Goal: Task Accomplishment & Management: Use online tool/utility

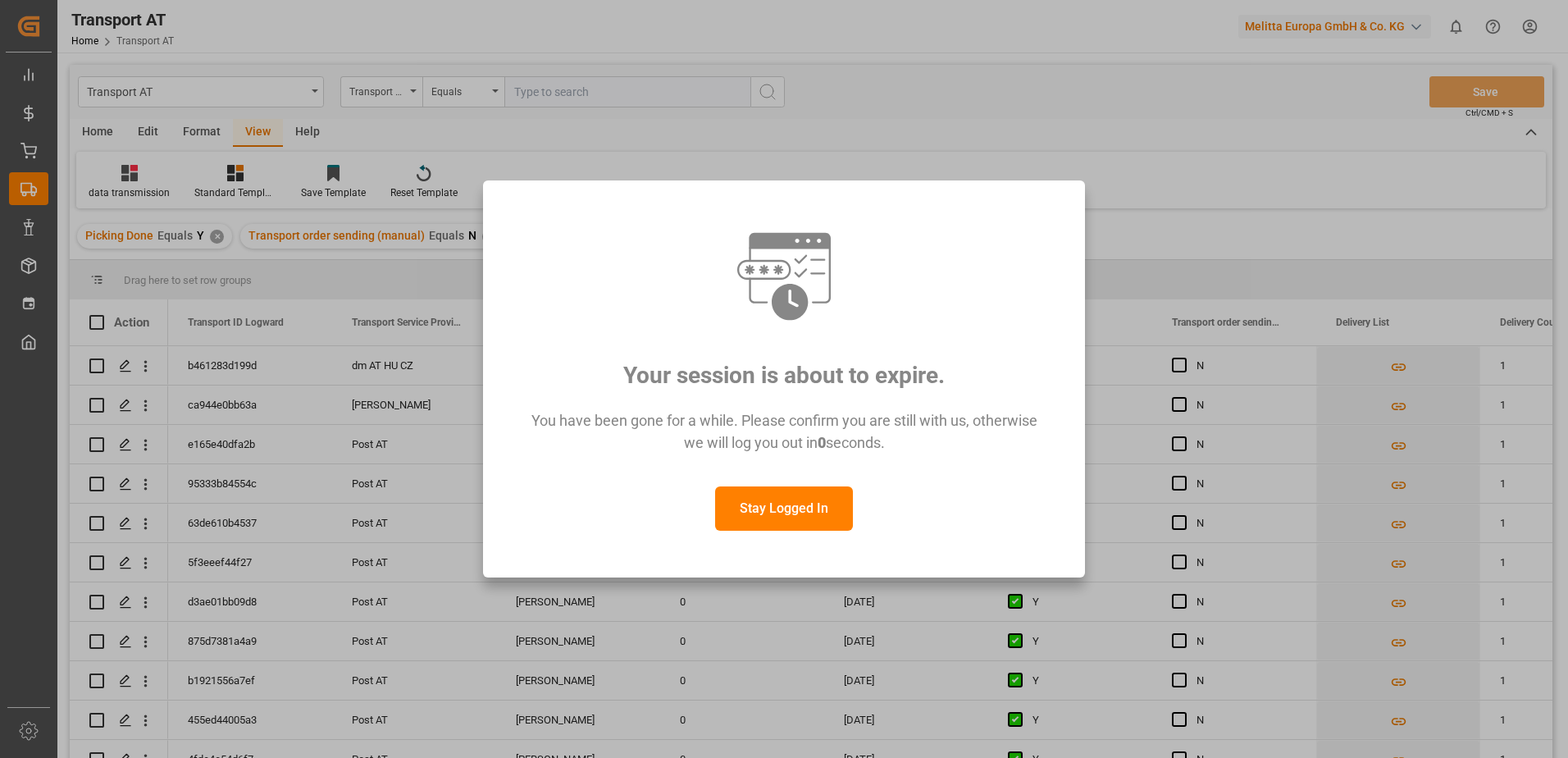
click at [792, 505] on button "Stay Logged In" at bounding box center [784, 508] width 137 height 44
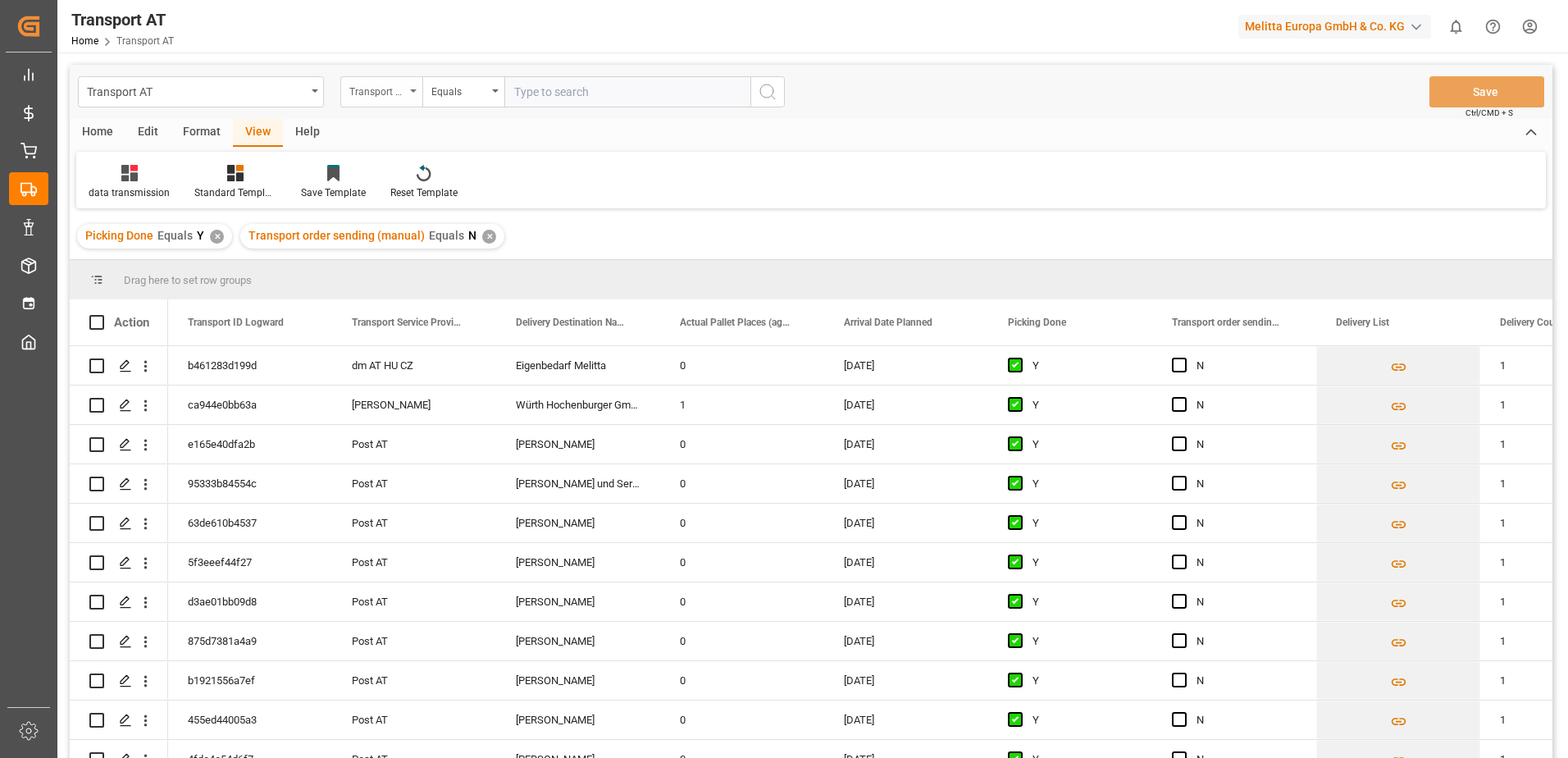
click at [389, 89] on div "Transport order sending (manual)" at bounding box center [377, 89] width 55 height 18
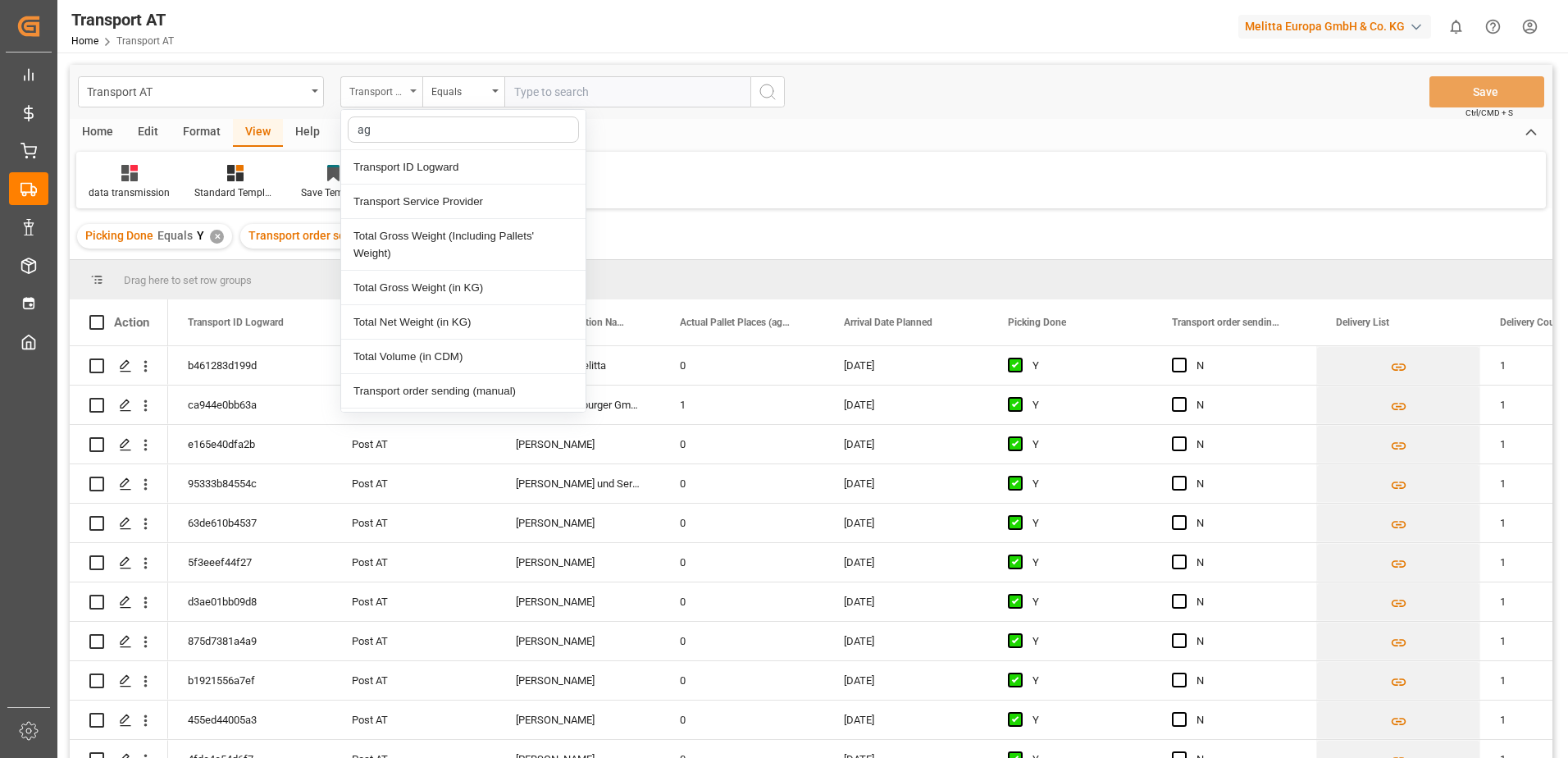
type input "agg"
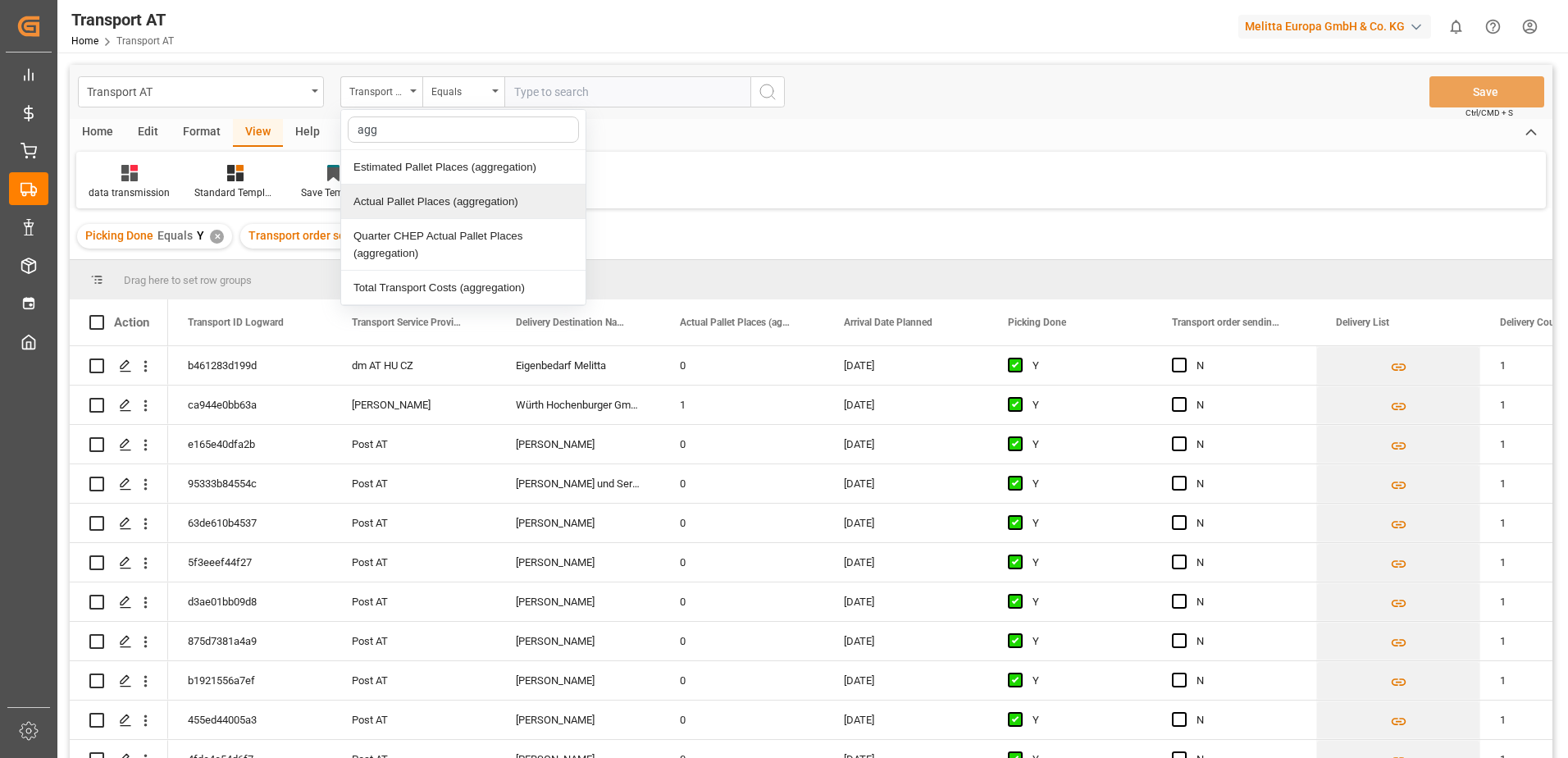
click at [413, 201] on div "Actual Pallet Places (aggregation)" at bounding box center [463, 202] width 245 height 34
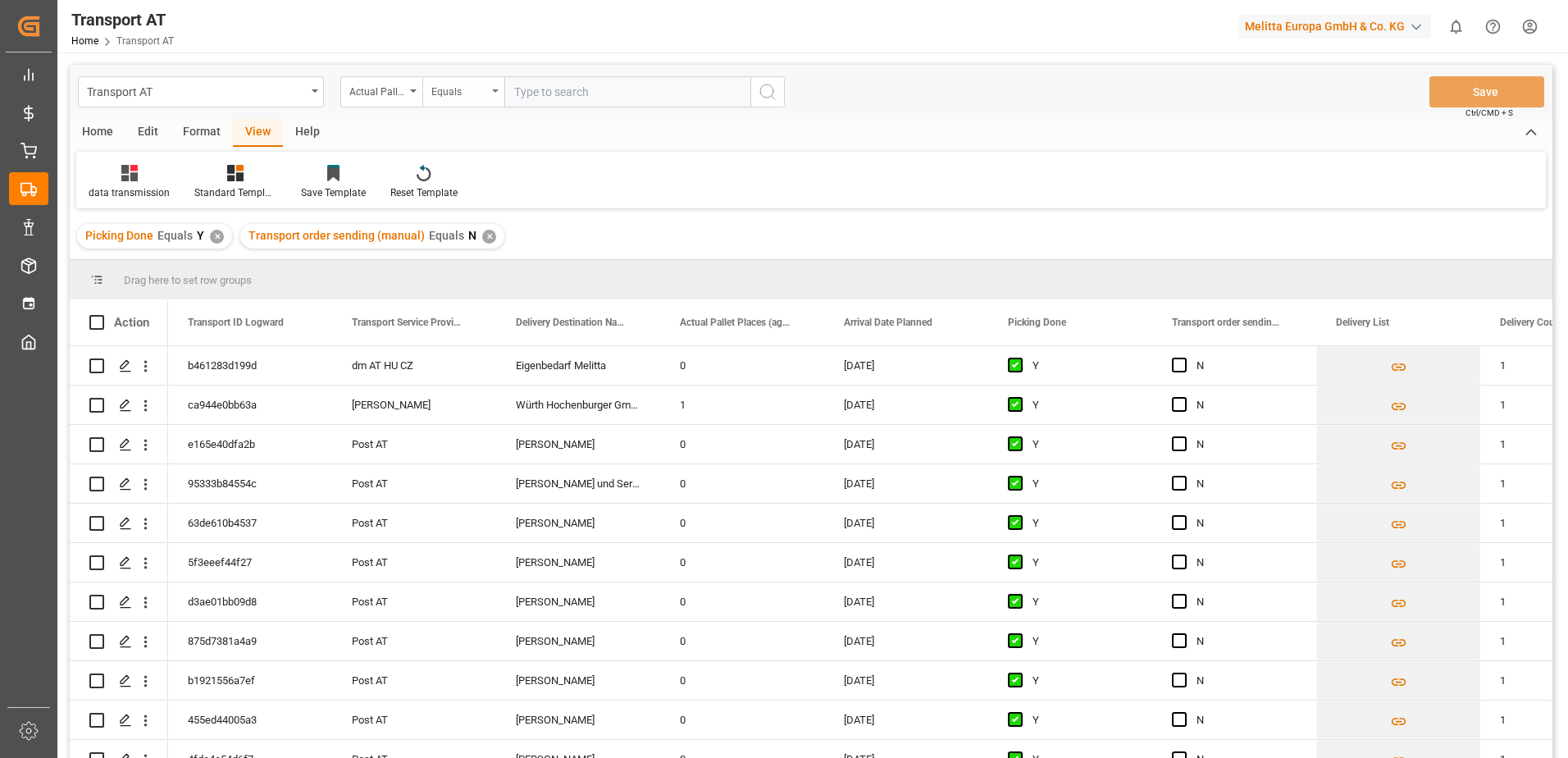
click at [463, 93] on div "Equals" at bounding box center [459, 89] width 55 height 18
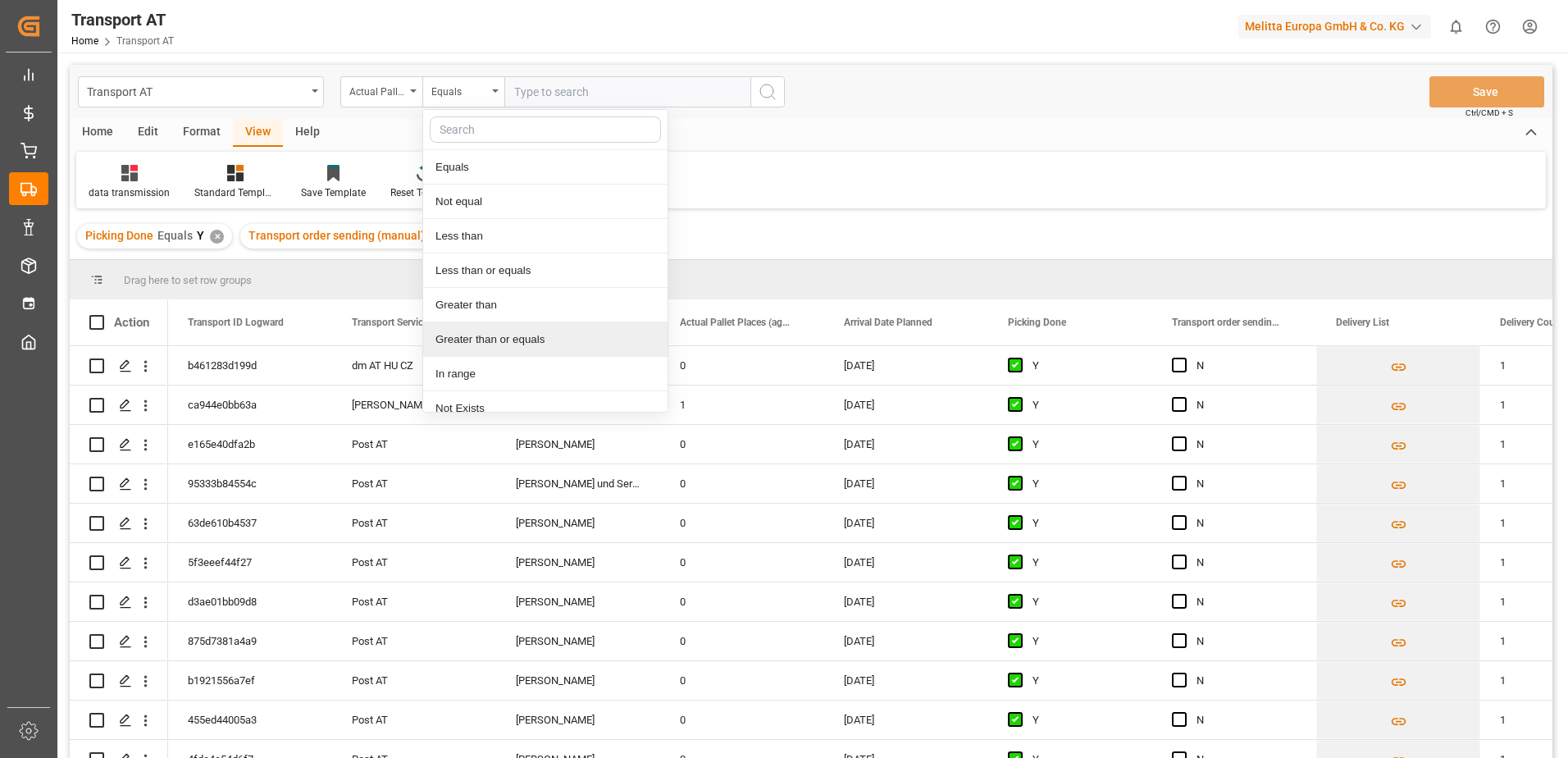
click at [475, 350] on div "Greater than or equals" at bounding box center [546, 339] width 245 height 34
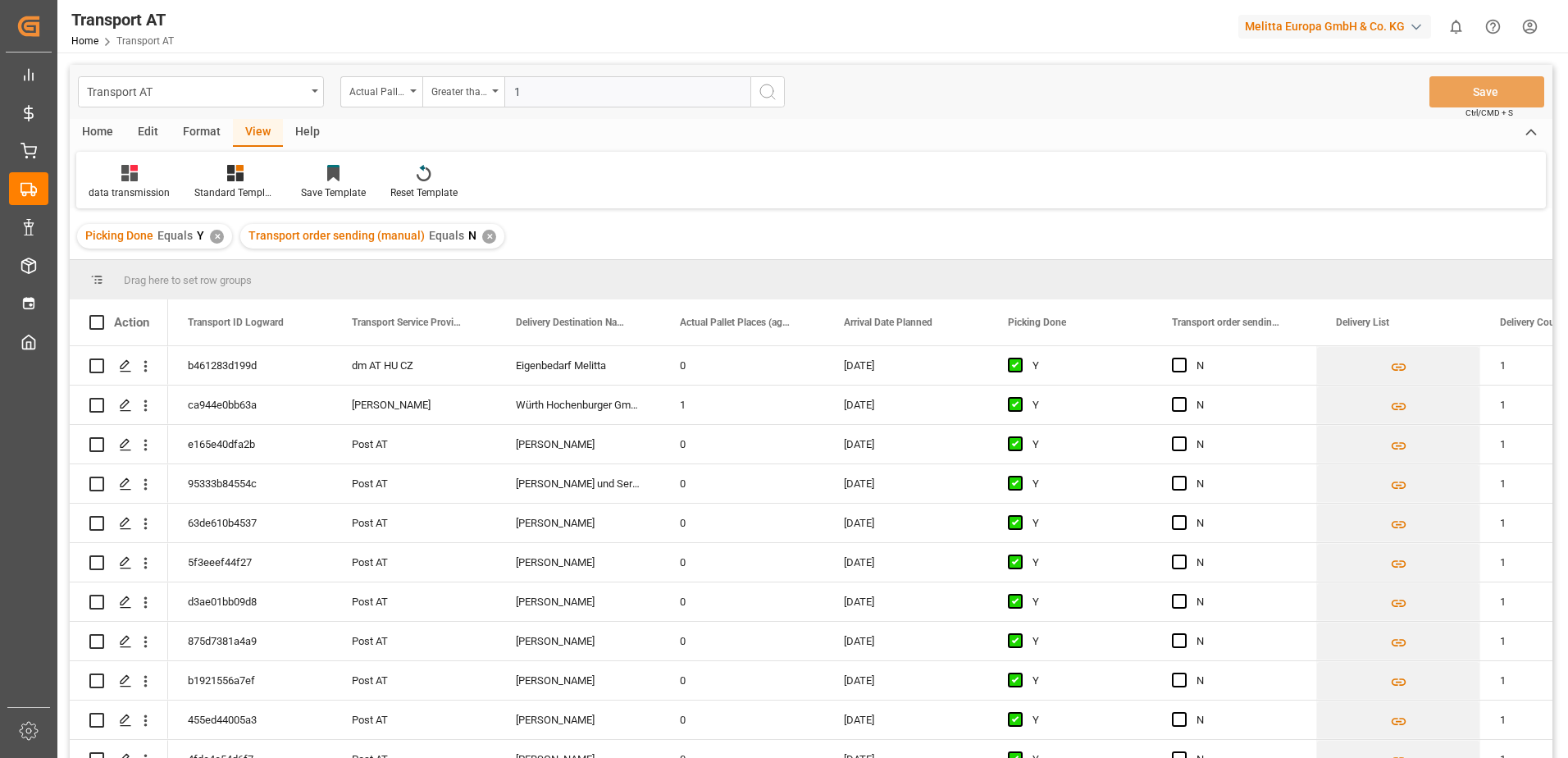
type input "1"
click at [765, 92] on icon "search button" at bounding box center [768, 92] width 19 height 19
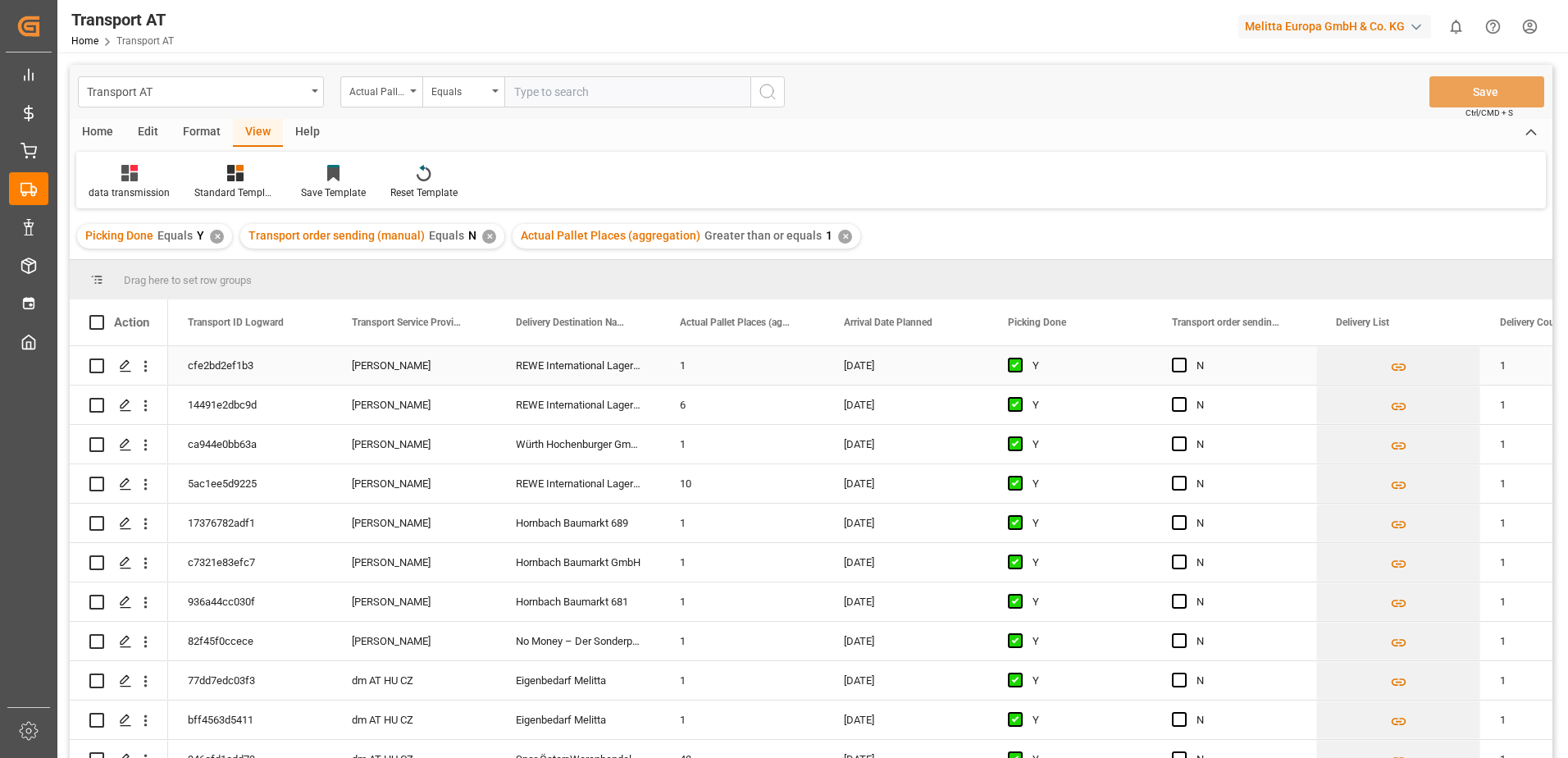
click at [1182, 366] on span "Press SPACE to select this row." at bounding box center [1179, 364] width 15 height 15
click at [1184, 357] on input "Press SPACE to select this row." at bounding box center [1184, 357] width 0 height 0
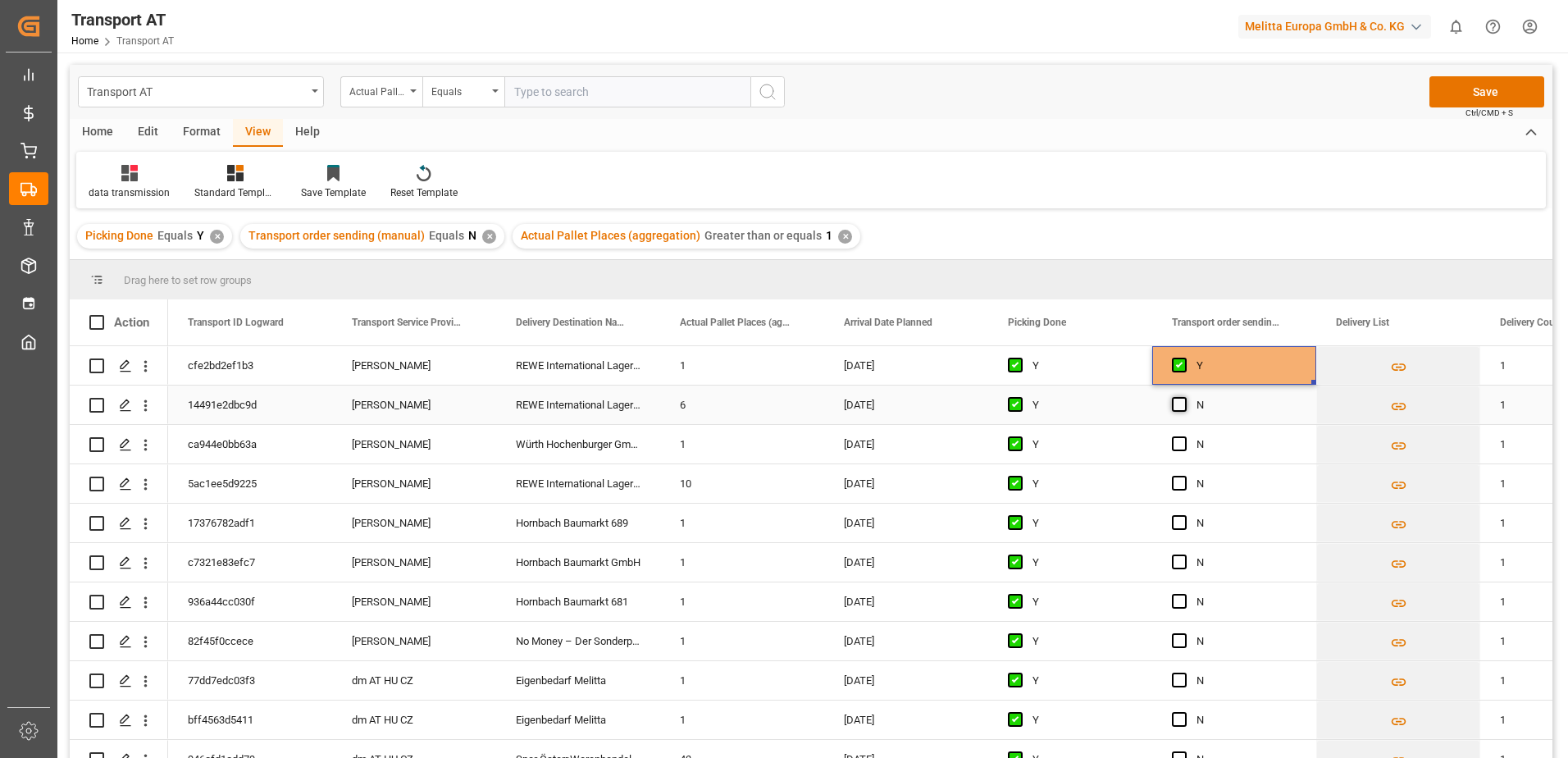
click at [1179, 407] on span "Press SPACE to select this row." at bounding box center [1179, 404] width 15 height 15
click at [1184, 397] on input "Press SPACE to select this row." at bounding box center [1184, 397] width 0 height 0
click at [1177, 448] on span "Press SPACE to select this row." at bounding box center [1179, 444] width 15 height 15
click at [1184, 437] on input "Press SPACE to select this row." at bounding box center [1184, 437] width 0 height 0
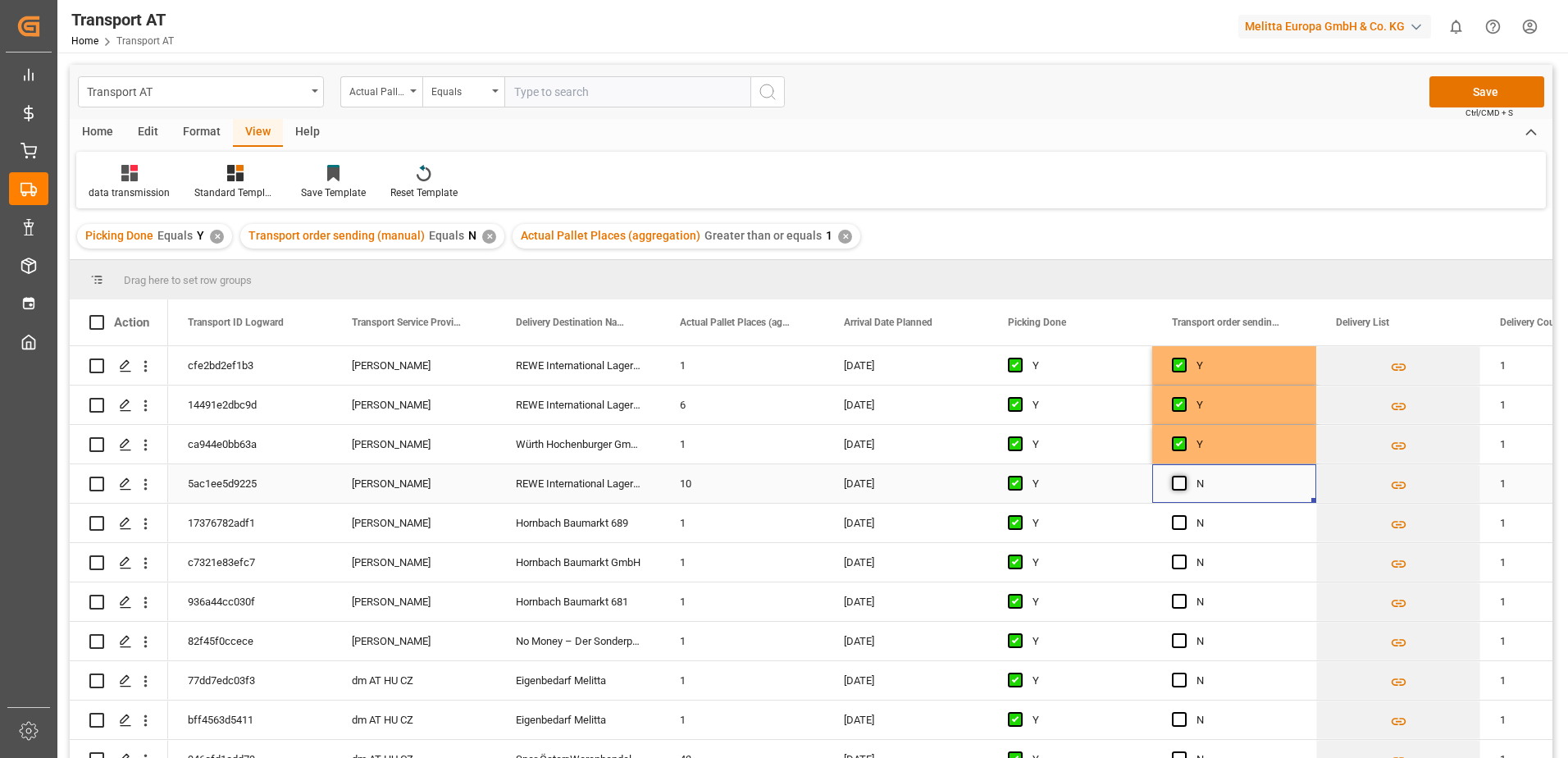
click at [1176, 484] on span "Press SPACE to select this row." at bounding box center [1179, 482] width 15 height 15
click at [1184, 475] on input "Press SPACE to select this row." at bounding box center [1184, 475] width 0 height 0
drag, startPoint x: 1174, startPoint y: 522, endPoint x: 1176, endPoint y: 533, distance: 11.2
click at [1174, 523] on span "Press SPACE to select this row." at bounding box center [1179, 522] width 15 height 15
click at [1184, 515] on input "Press SPACE to select this row." at bounding box center [1184, 515] width 0 height 0
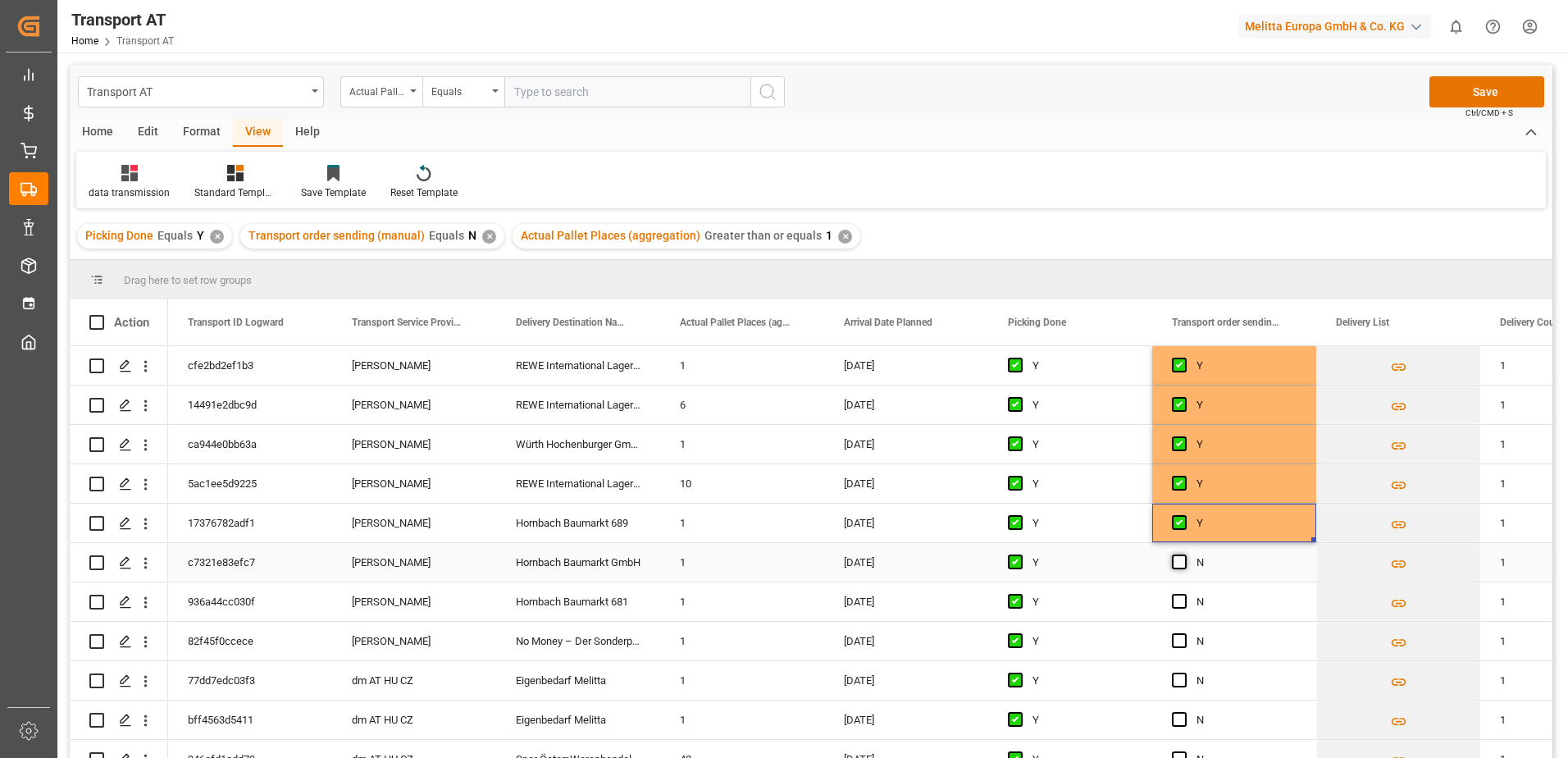
click at [1178, 563] on span "Press SPACE to select this row." at bounding box center [1179, 562] width 15 height 15
click at [1184, 555] on input "Press SPACE to select this row." at bounding box center [1184, 555] width 0 height 0
click at [1181, 599] on span "Press SPACE to select this row." at bounding box center [1179, 600] width 15 height 15
click at [1184, 593] on input "Press SPACE to select this row." at bounding box center [1184, 593] width 0 height 0
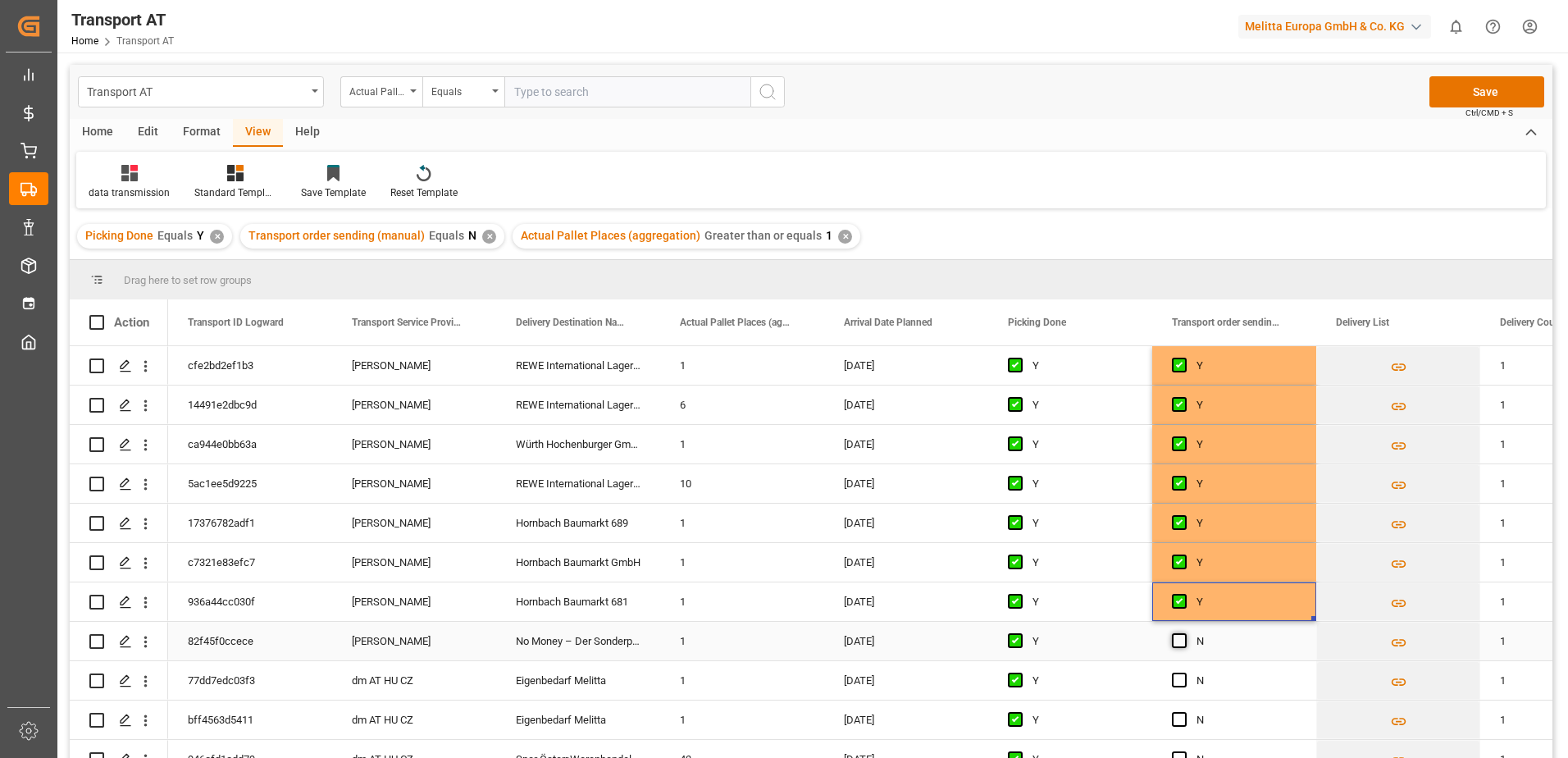
click at [1178, 639] on span "Press SPACE to select this row." at bounding box center [1179, 640] width 15 height 15
click at [1184, 633] on input "Press SPACE to select this row." at bounding box center [1184, 633] width 0 height 0
click at [1477, 86] on button "Save" at bounding box center [1487, 92] width 114 height 31
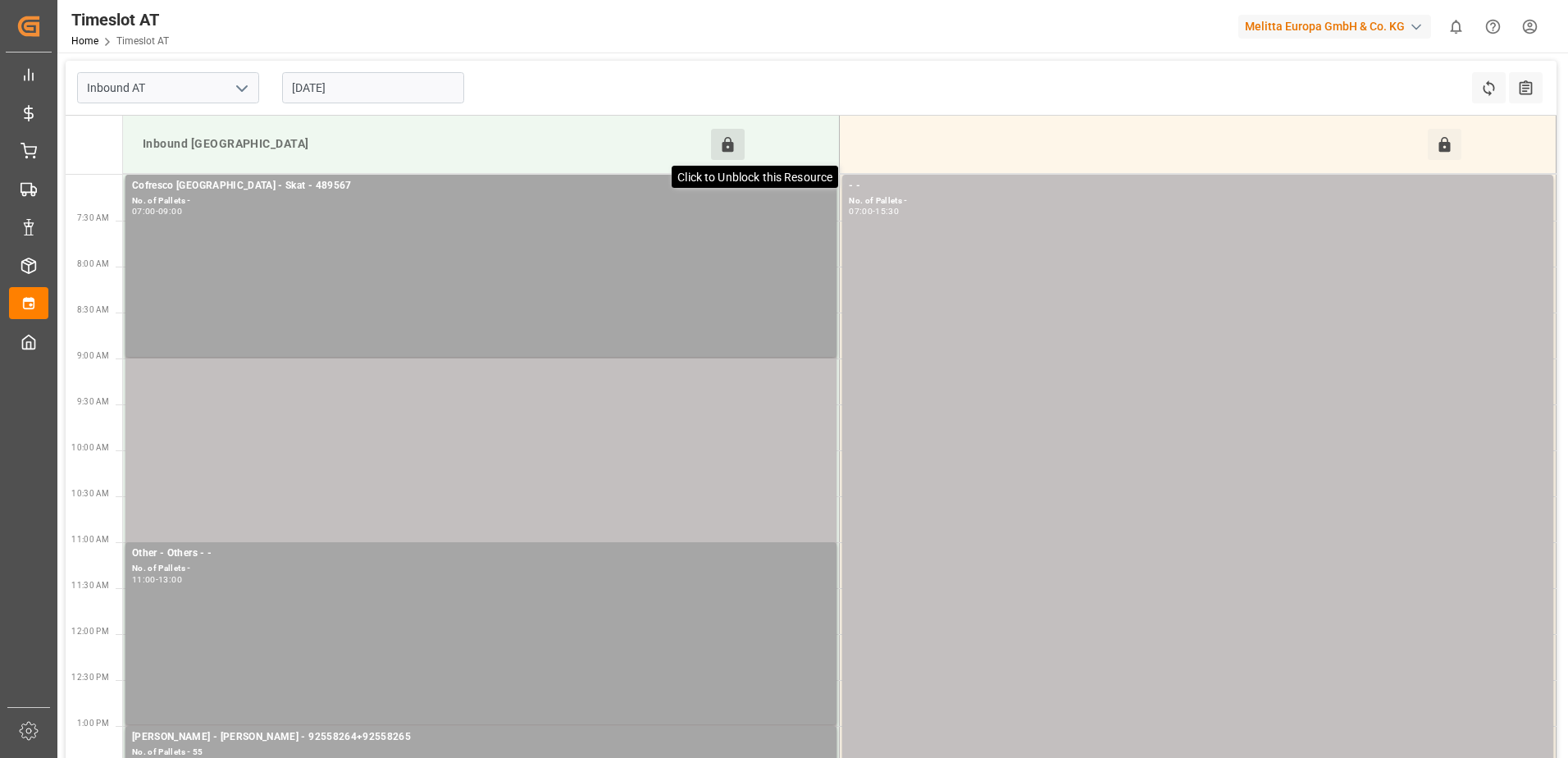
click at [728, 141] on icon at bounding box center [728, 145] width 18 height 18
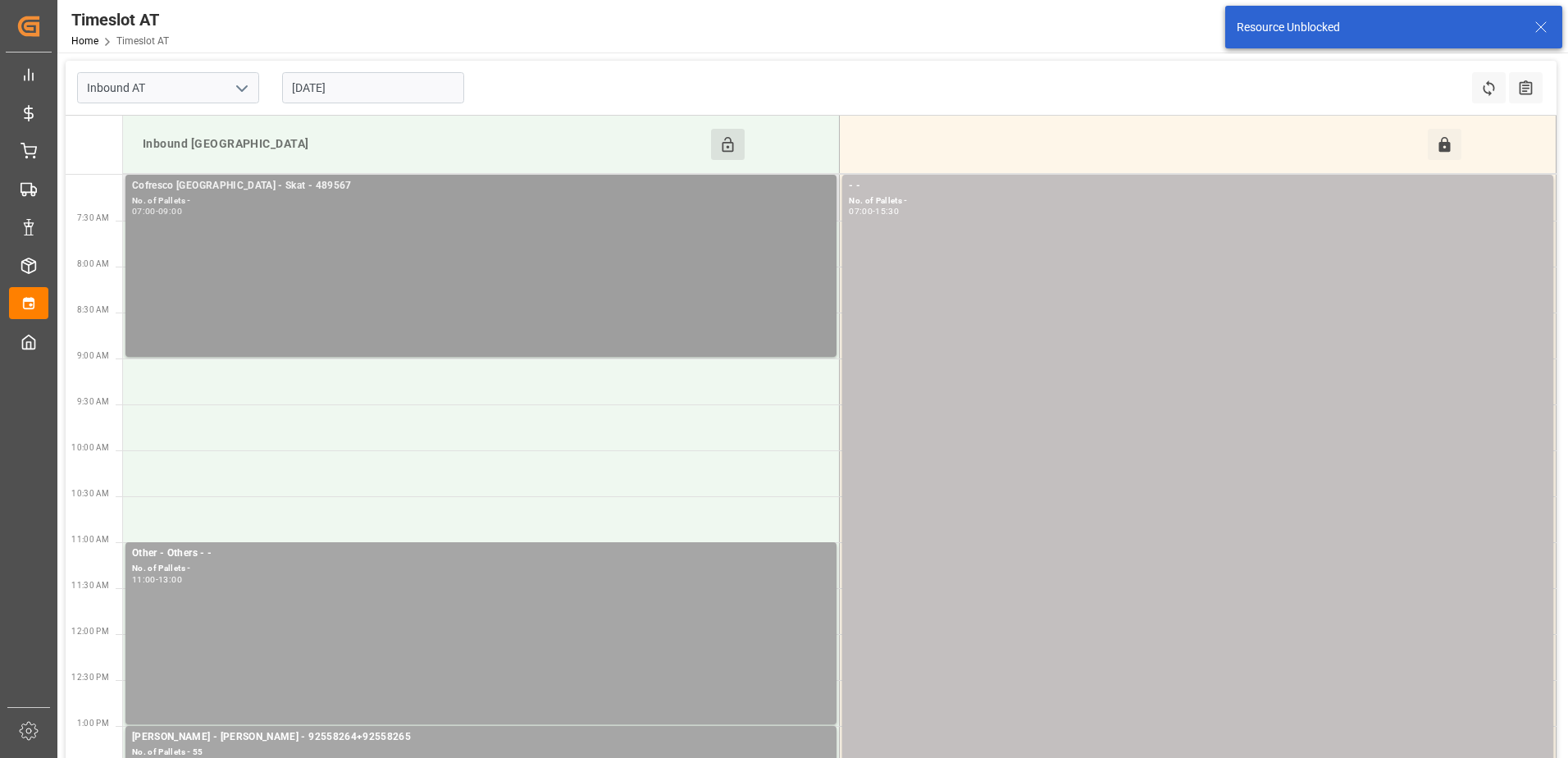
click at [528, 193] on div "Cofresco Poland - Skat - 489567" at bounding box center [481, 186] width 698 height 17
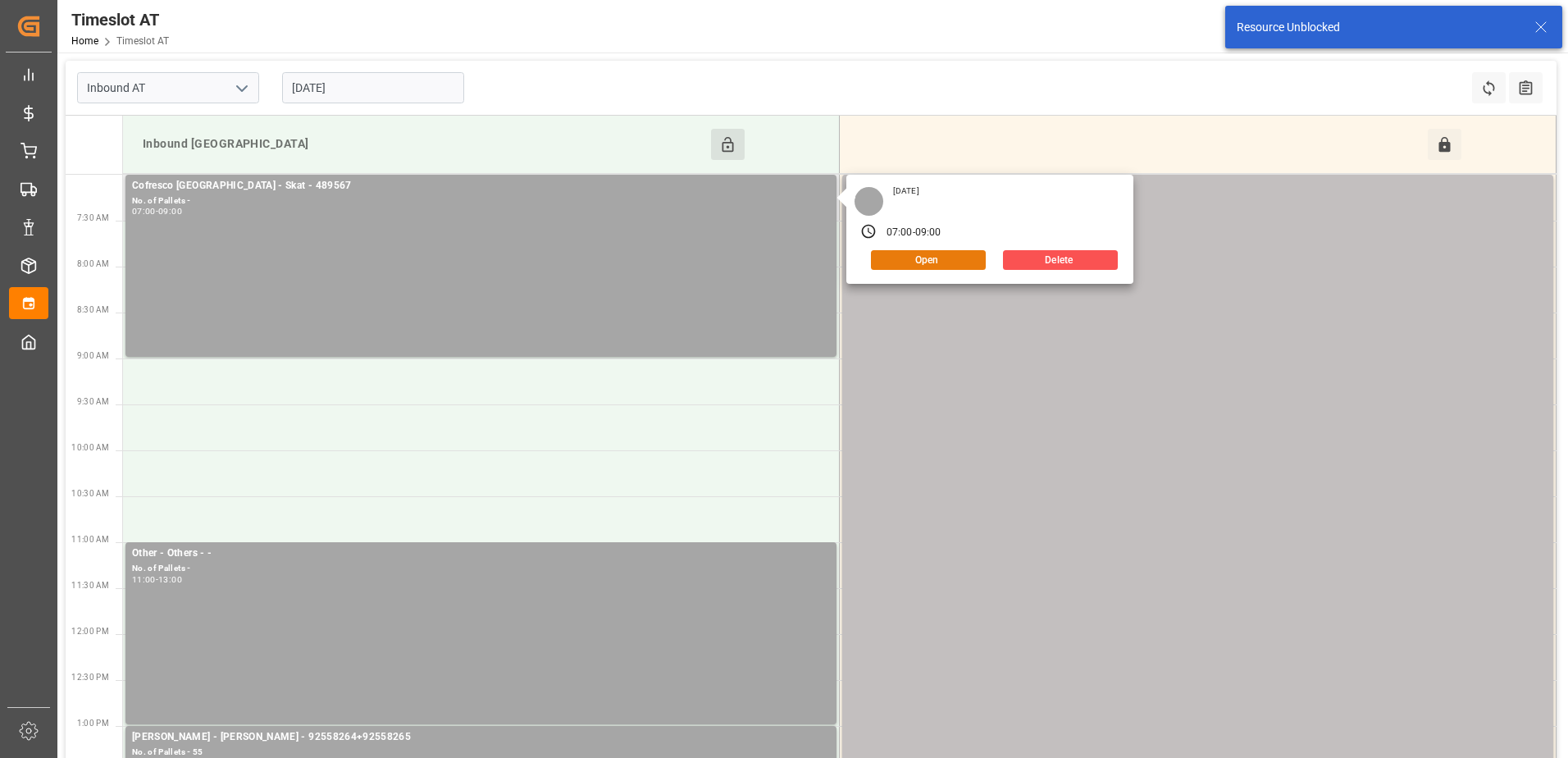
click at [942, 261] on button "Open" at bounding box center [928, 260] width 114 height 19
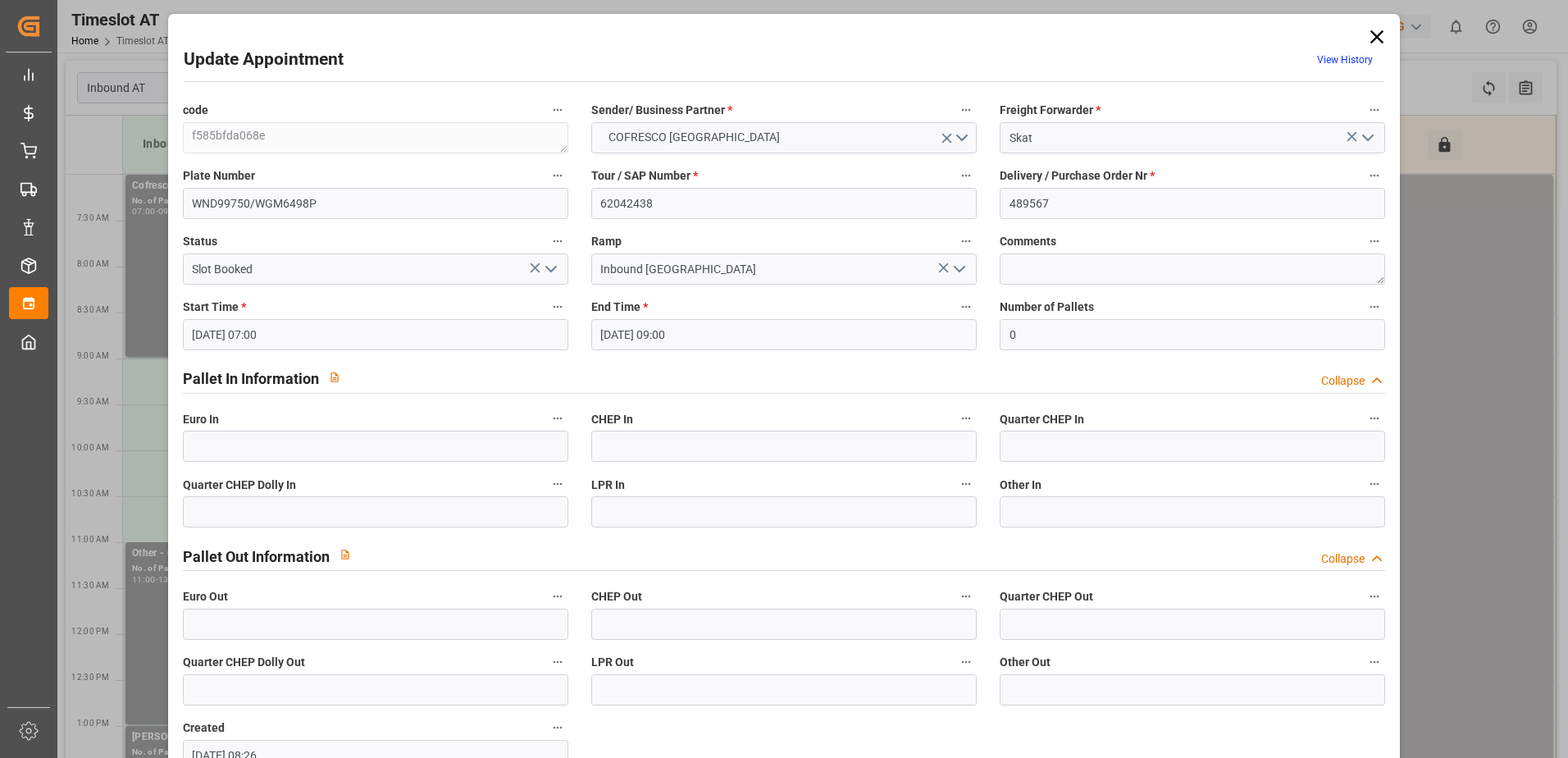
click at [1036, 317] on label "Number of Pallets" at bounding box center [1192, 307] width 386 height 23
click at [1364, 317] on button "Number of Pallets" at bounding box center [1374, 306] width 21 height 21
click at [1041, 326] on div at bounding box center [784, 379] width 1568 height 758
click at [1035, 335] on input "0" at bounding box center [1192, 334] width 386 height 31
type input "57"
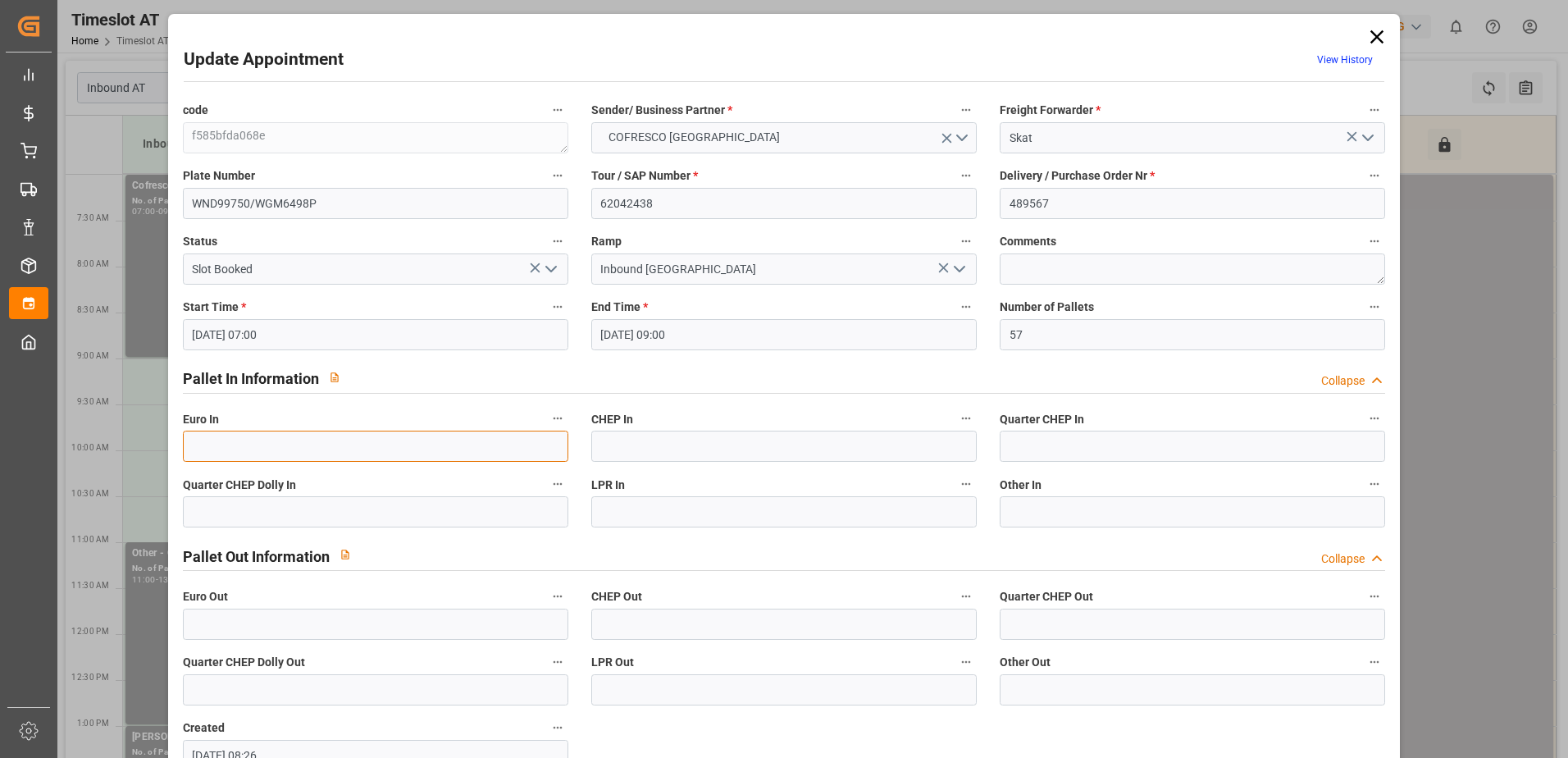
click at [388, 449] on input "text" at bounding box center [376, 445] width 386 height 31
type input "57"
click at [548, 271] on polyline "open menu" at bounding box center [550, 269] width 10 height 5
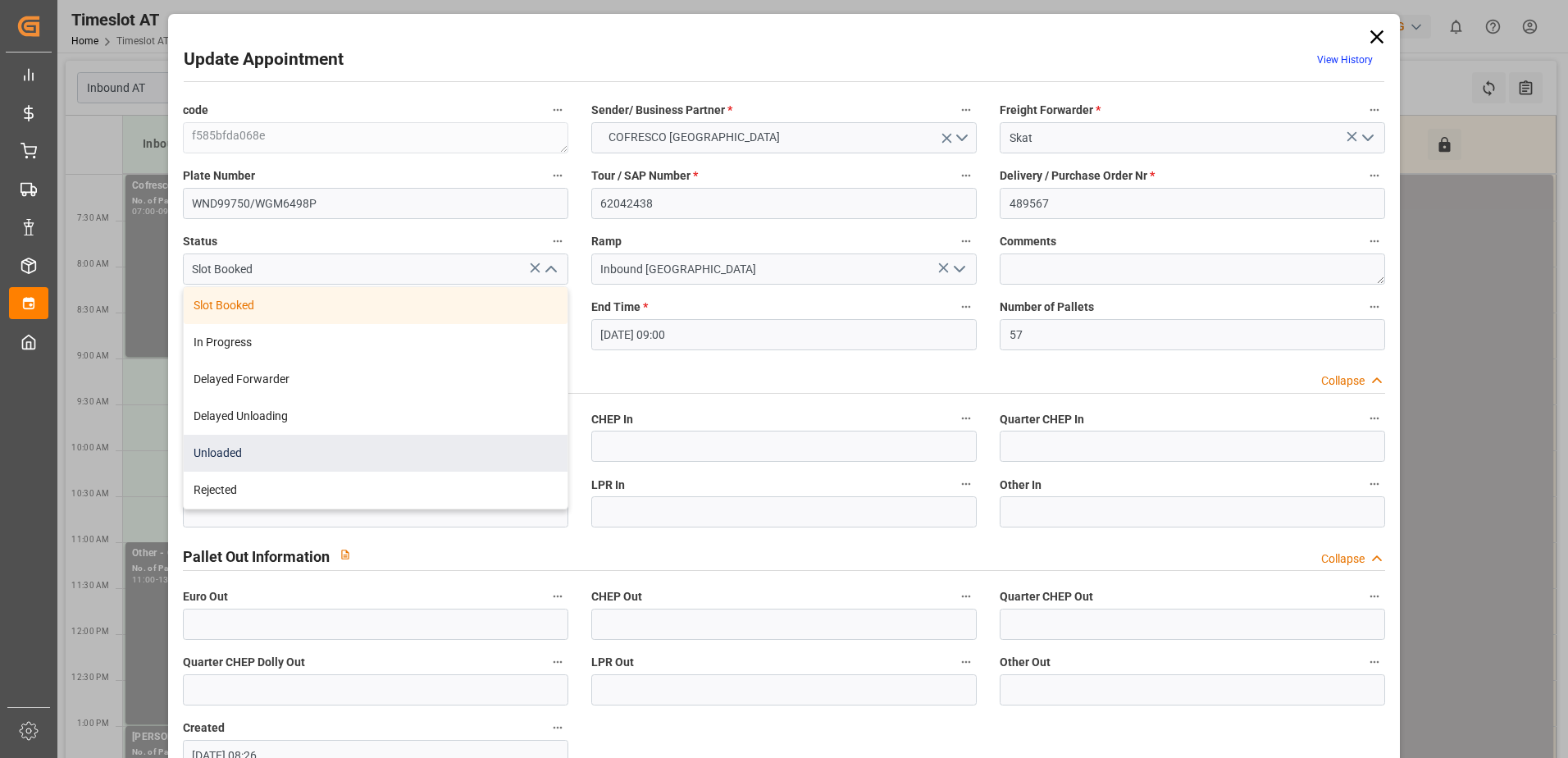
click at [328, 448] on div "Unloaded" at bounding box center [376, 453] width 384 height 37
type input "Unloaded"
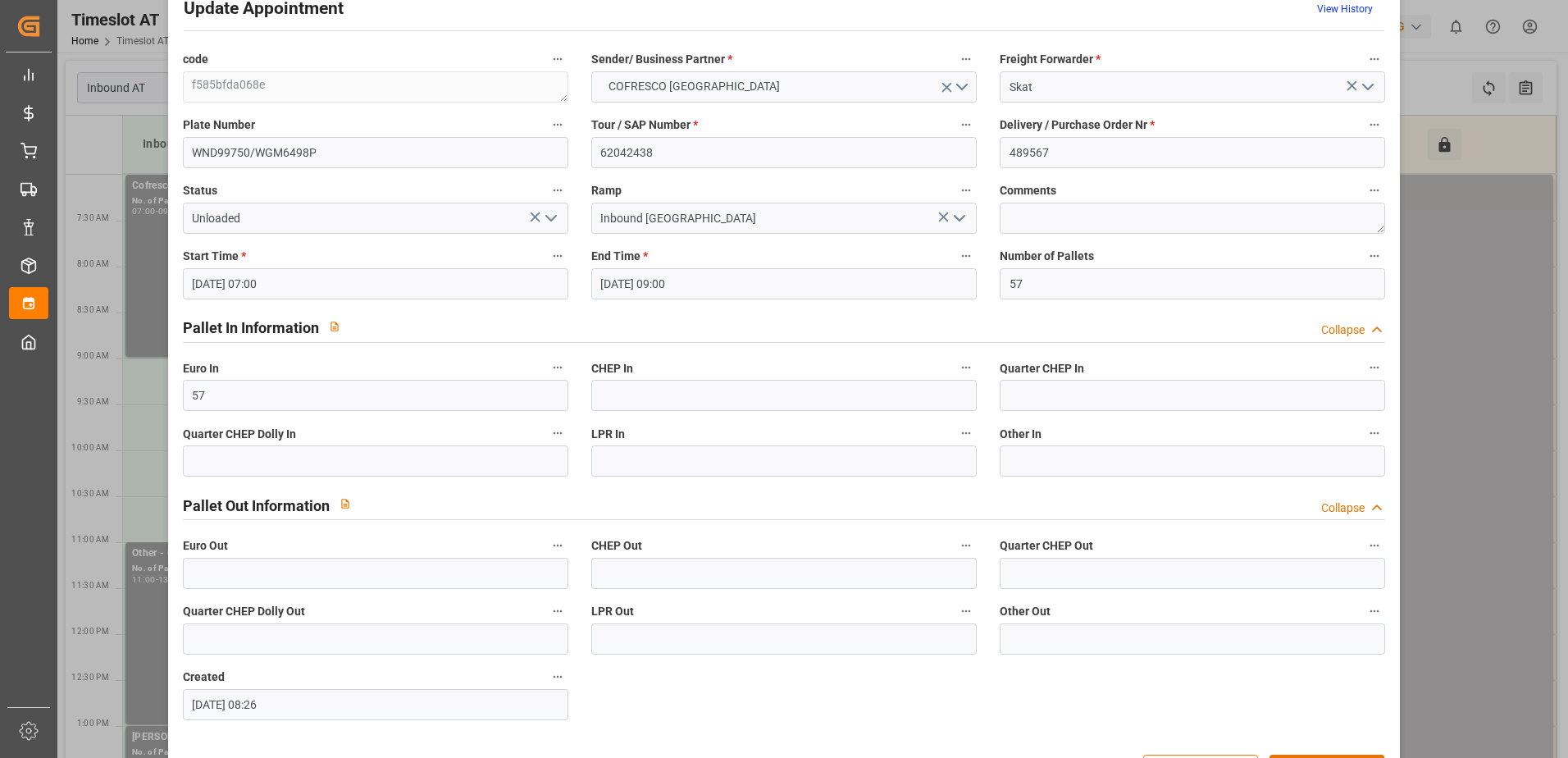
scroll to position [108, 0]
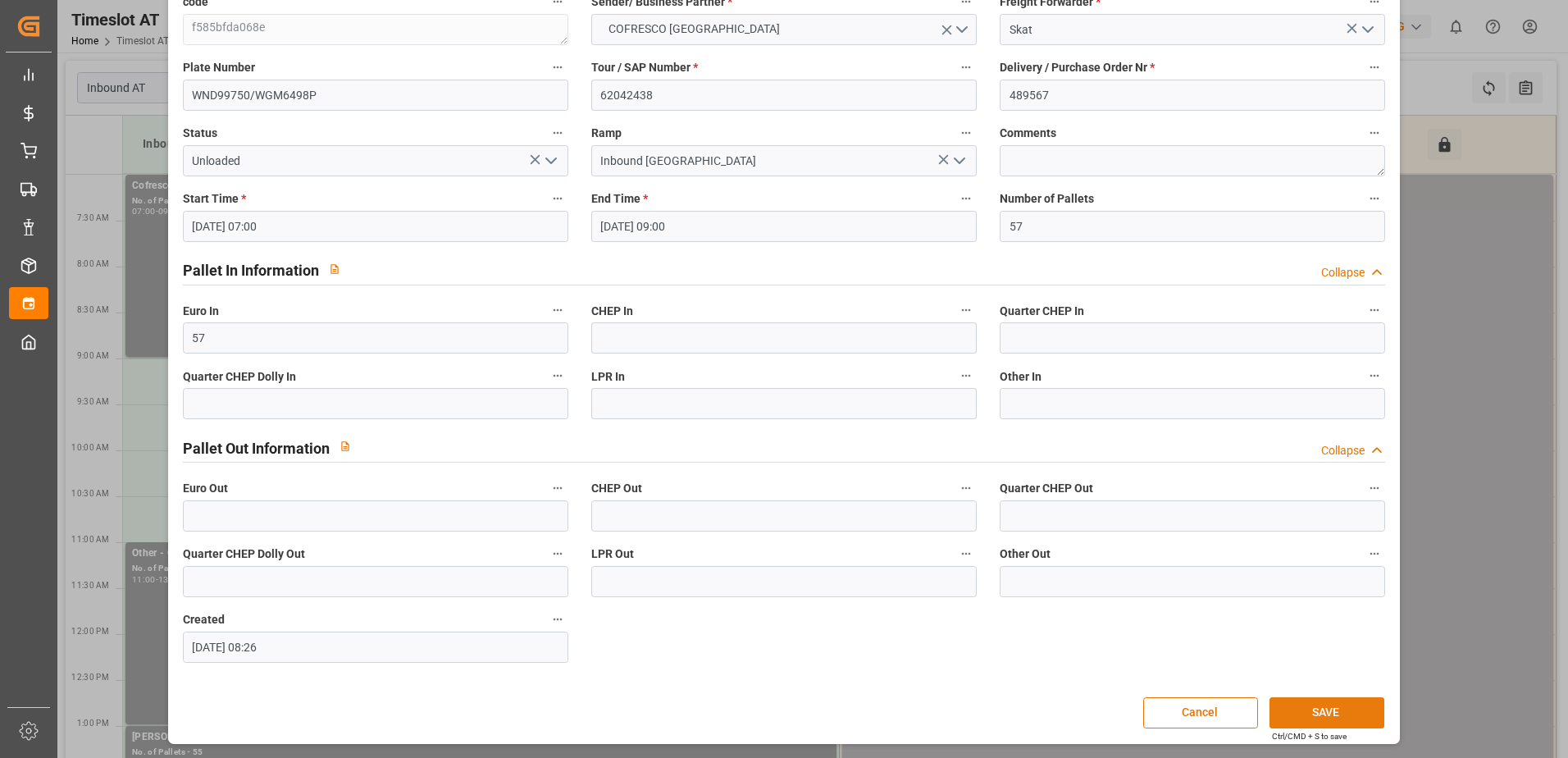
click at [1313, 707] on button "SAVE" at bounding box center [1327, 712] width 114 height 31
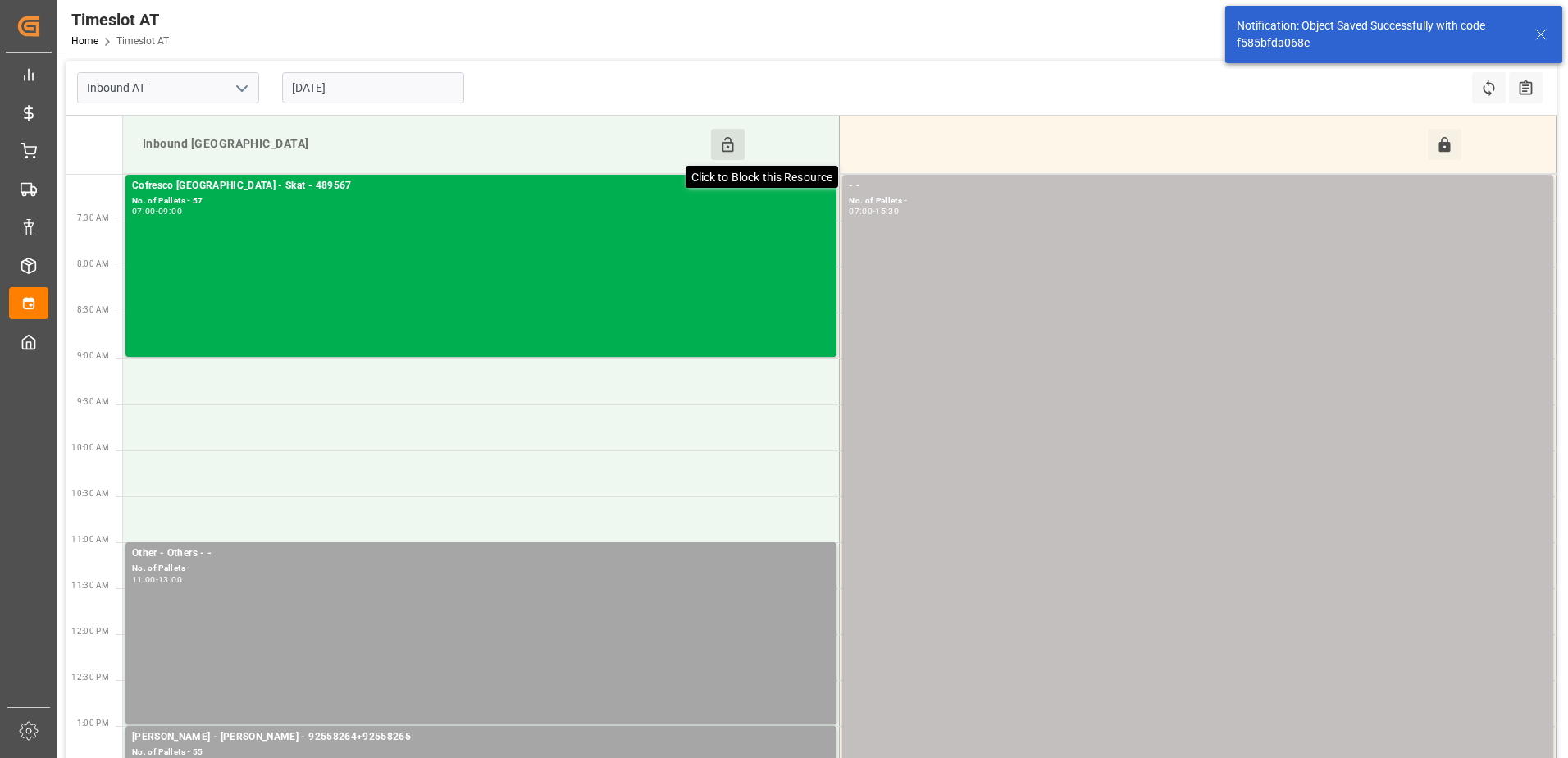
click at [725, 140] on icon at bounding box center [728, 145] width 18 height 18
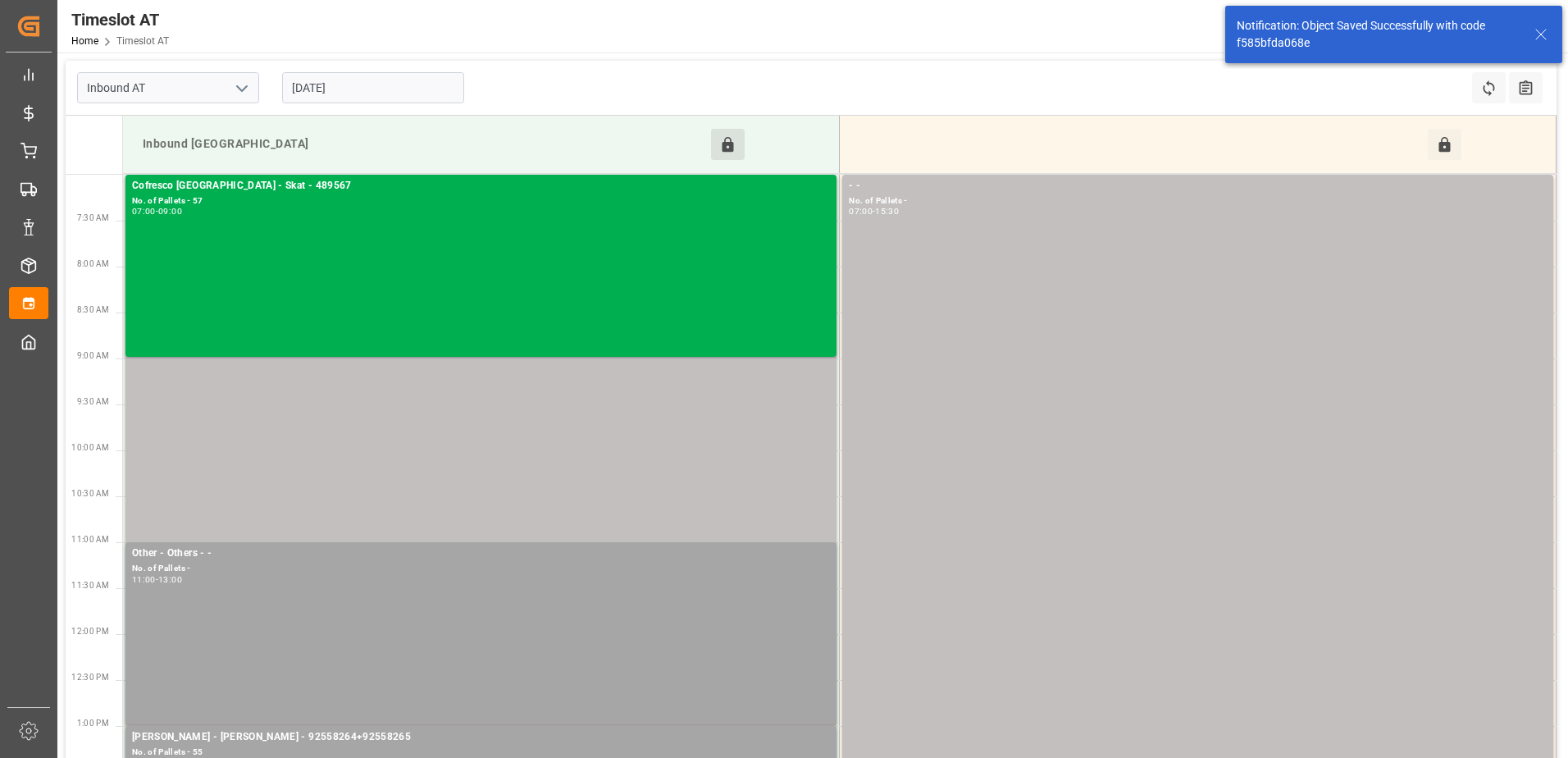
click at [358, 81] on input "[DATE]" at bounding box center [372, 87] width 182 height 31
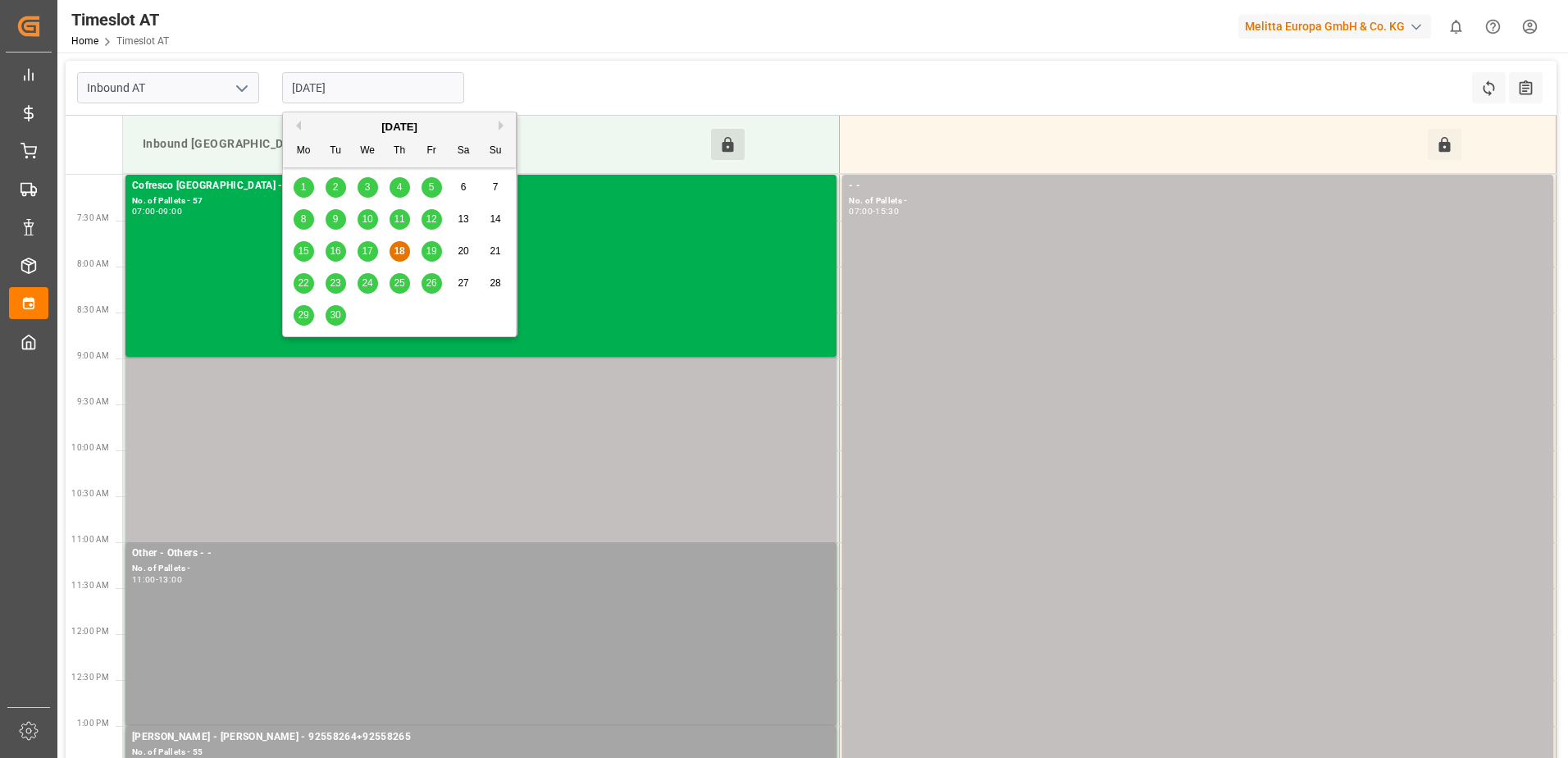
click at [430, 250] on span "19" at bounding box center [431, 251] width 11 height 11
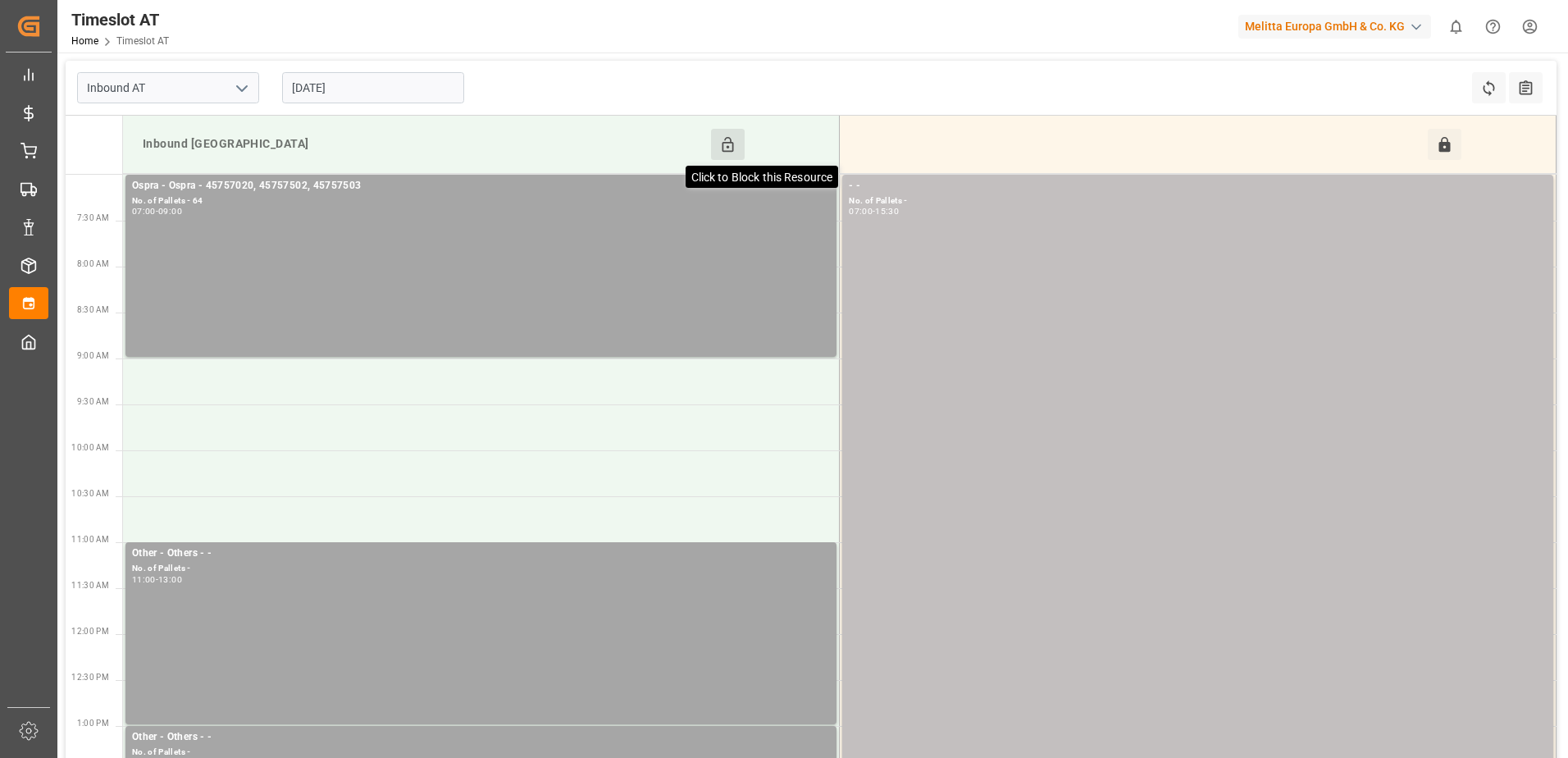
click at [727, 143] on icon at bounding box center [728, 144] width 11 height 15
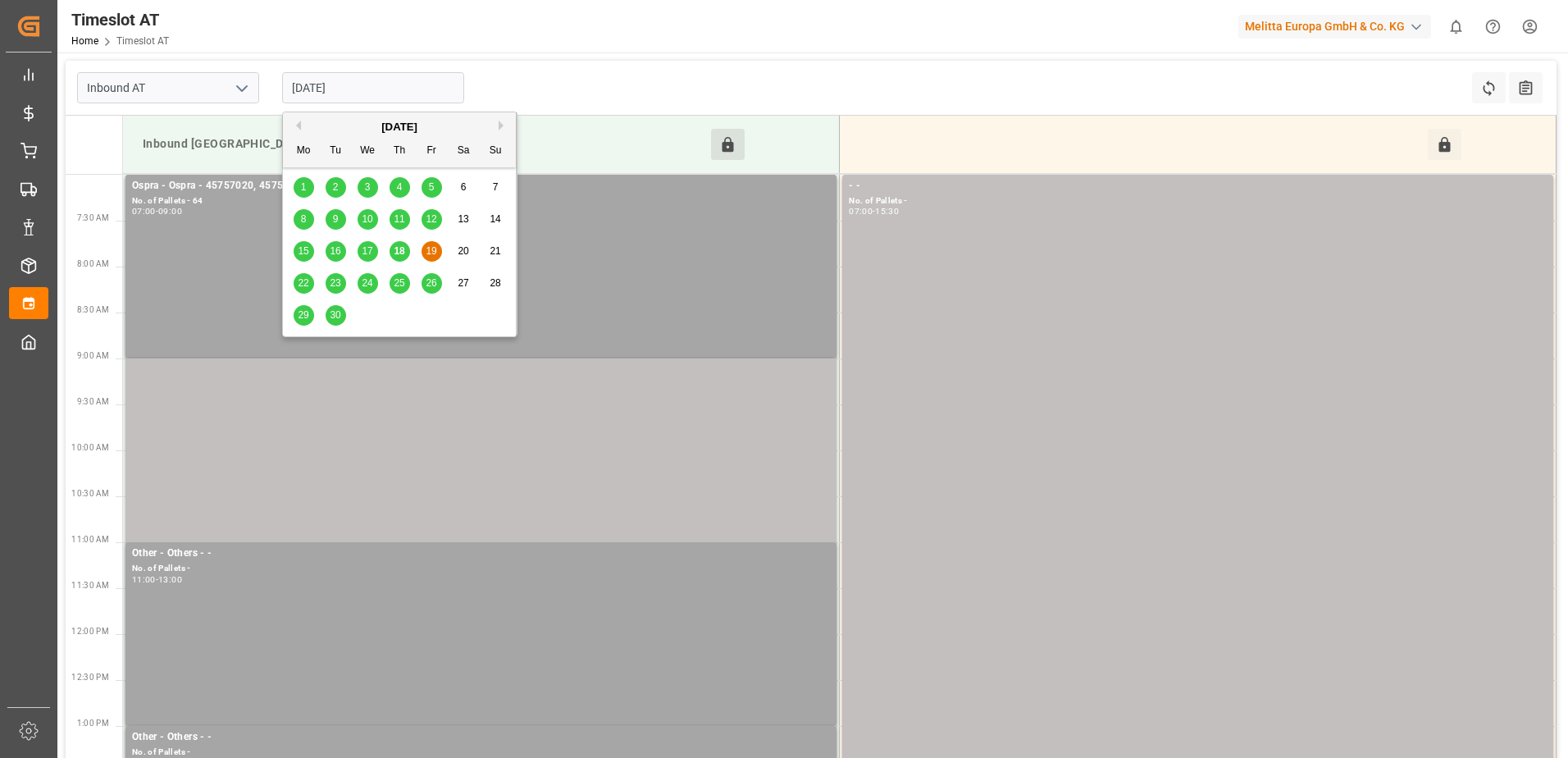
click at [404, 85] on input "[DATE]" at bounding box center [372, 87] width 182 height 31
click at [302, 281] on span "22" at bounding box center [303, 283] width 11 height 11
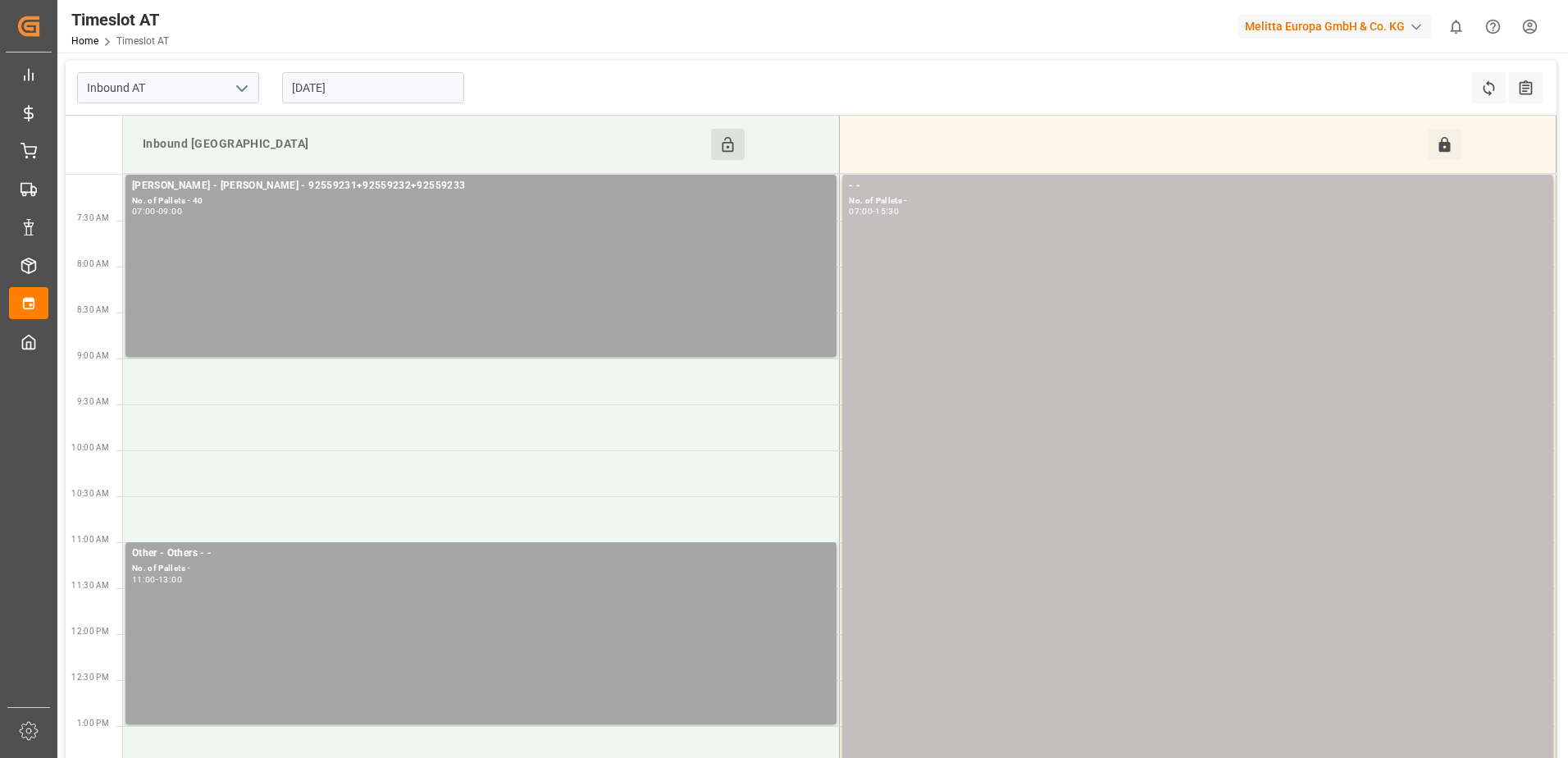
click at [353, 83] on input "[DATE]" at bounding box center [372, 87] width 182 height 31
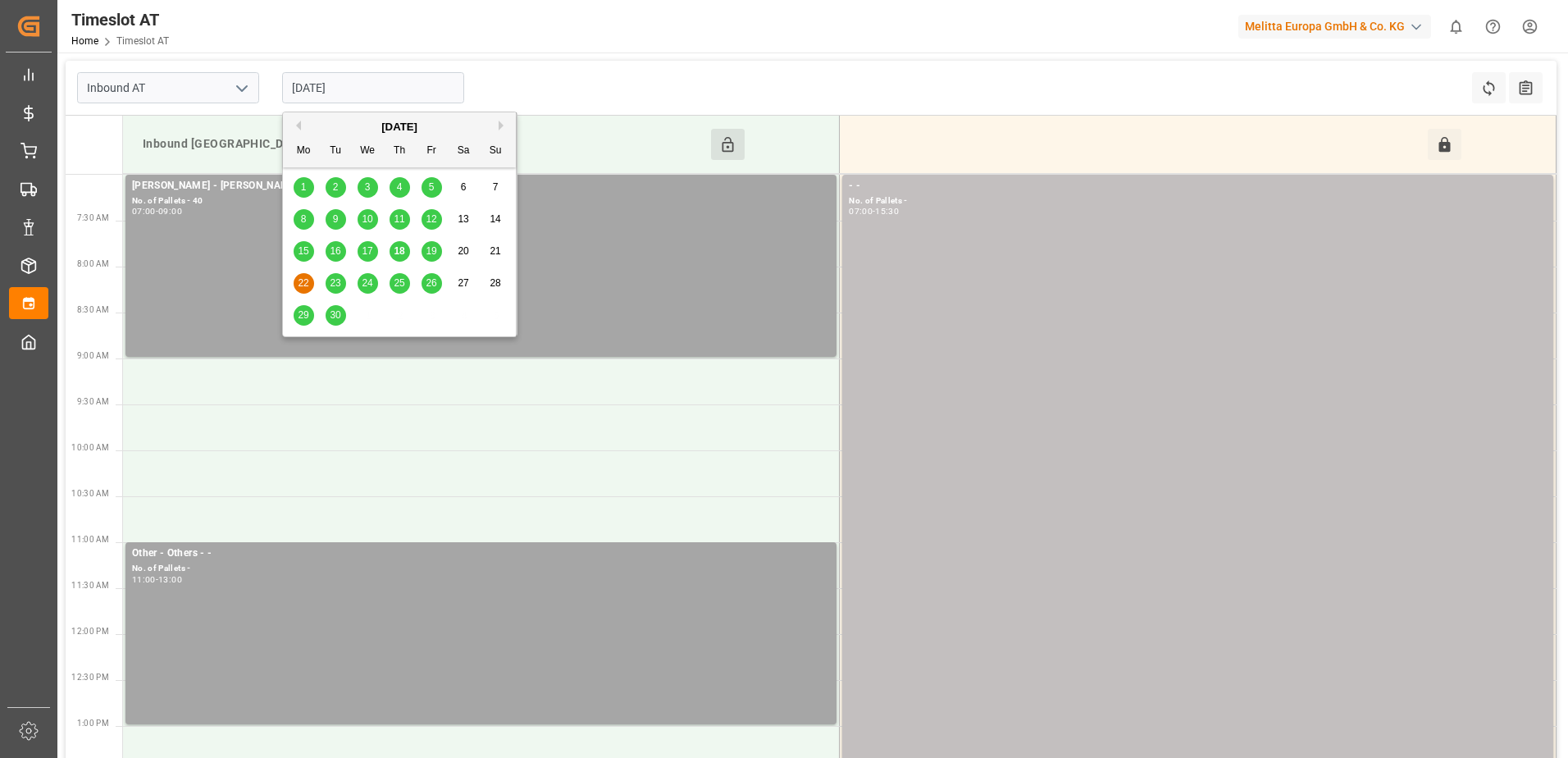
click at [395, 254] on span "18" at bounding box center [399, 251] width 11 height 11
type input "[DATE]"
